Goal: Check status: Check status

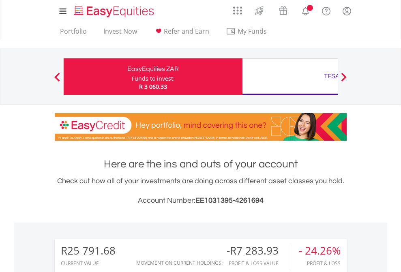
scroll to position [78, 127]
click at [132, 77] on div "Funds to invest:" at bounding box center [153, 79] width 43 height 8
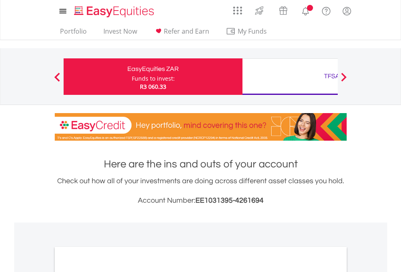
scroll to position [488, 0]
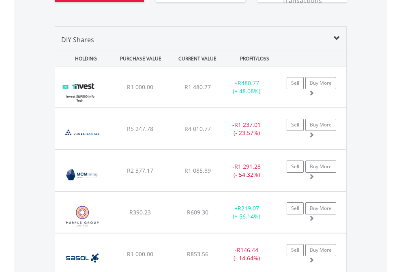
scroll to position [78, 127]
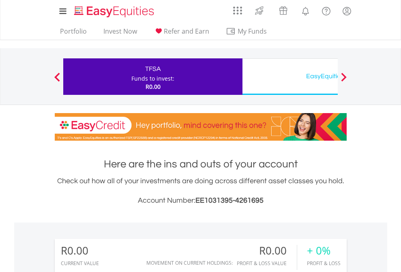
scroll to position [78, 127]
click at [290, 77] on div "EasyEquities USD" at bounding box center [331, 76] width 169 height 11
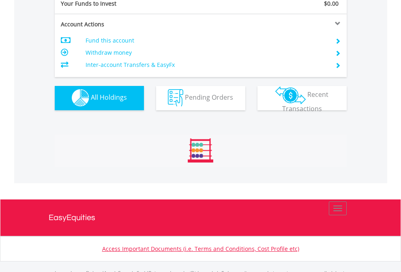
scroll to position [803, 0]
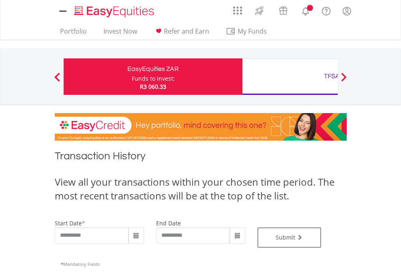
type input "**********"
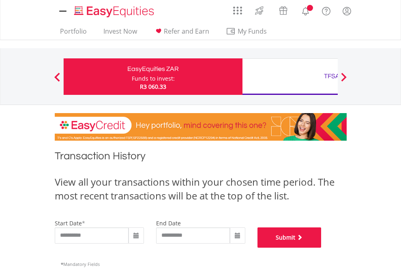
click at [322, 248] on button "Submit" at bounding box center [290, 238] width 64 height 20
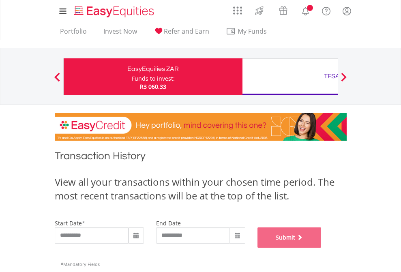
scroll to position [329, 0]
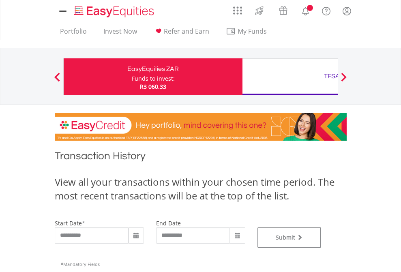
click at [290, 77] on div "TFSA" at bounding box center [331, 76] width 169 height 11
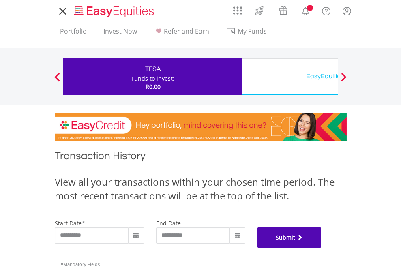
click at [322, 248] on button "Submit" at bounding box center [290, 238] width 64 height 20
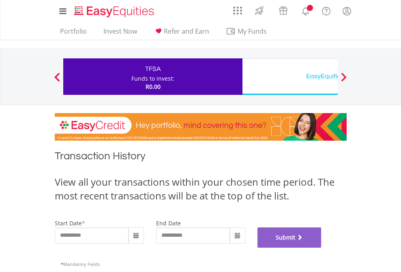
scroll to position [329, 0]
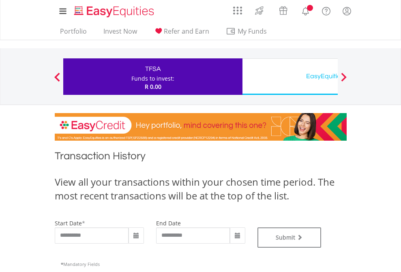
click at [290, 77] on div "EasyEquities USD" at bounding box center [331, 76] width 169 height 11
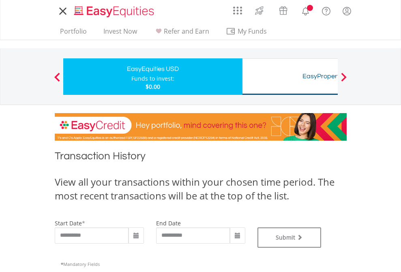
type input "**********"
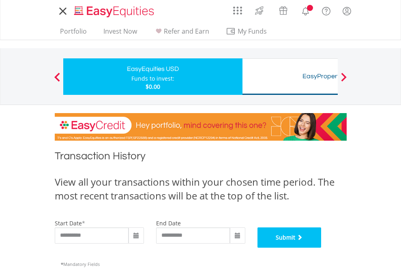
click at [322, 248] on button "Submit" at bounding box center [290, 238] width 64 height 20
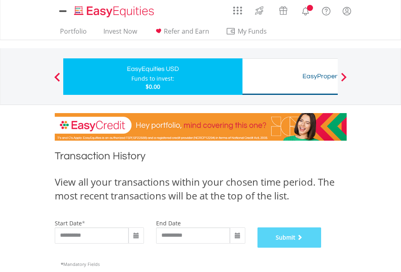
scroll to position [329, 0]
